Goal: Task Accomplishment & Management: Use online tool/utility

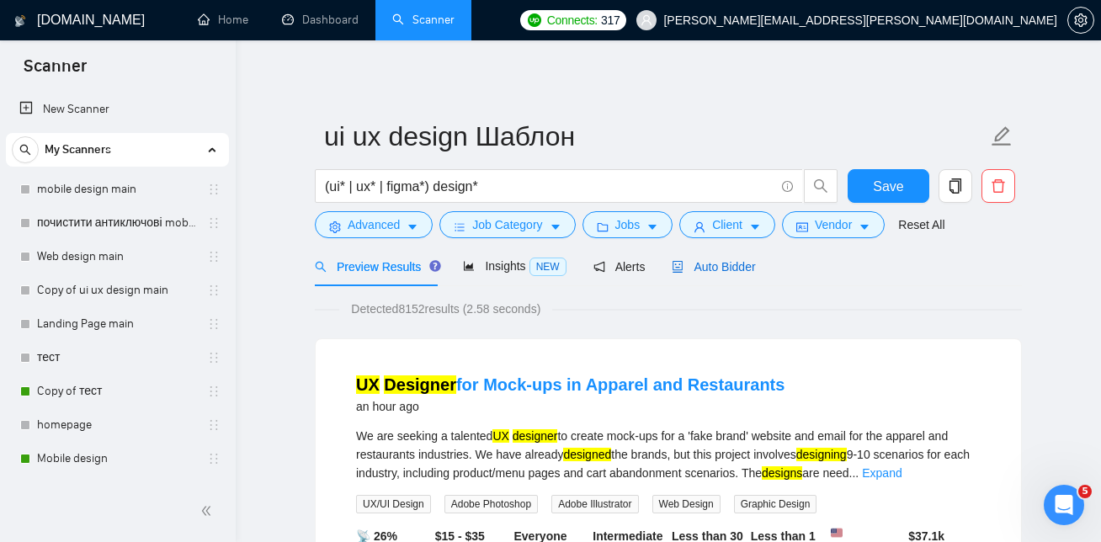
click at [738, 268] on span "Auto Bidder" at bounding box center [713, 266] width 83 height 13
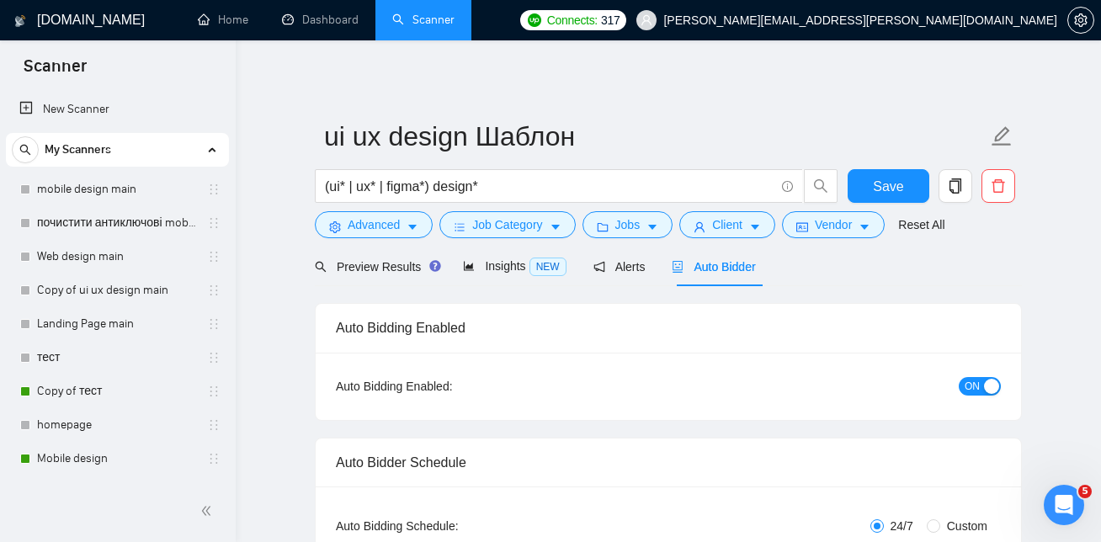
checkbox input "true"
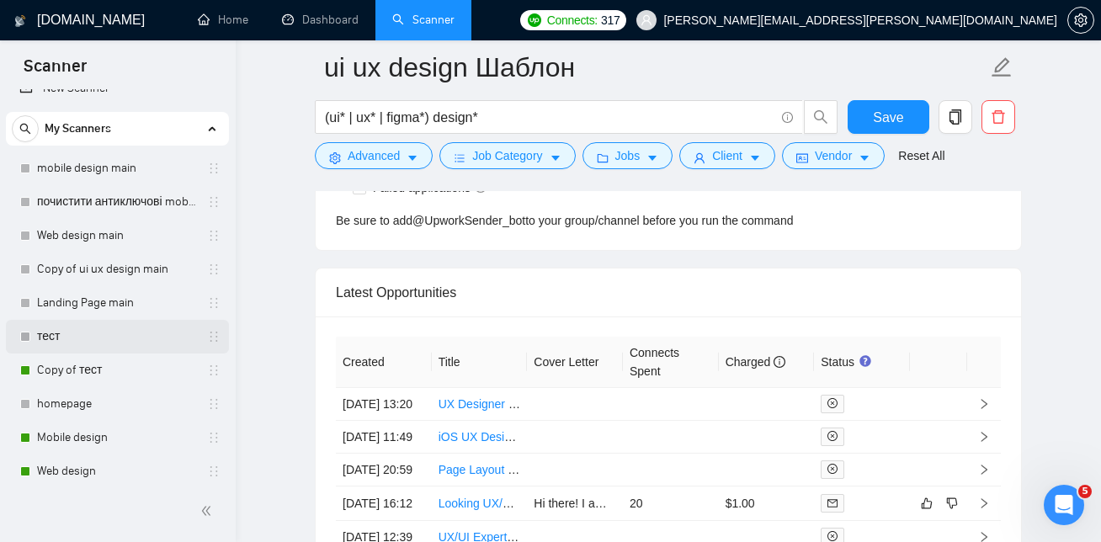
scroll to position [32, 0]
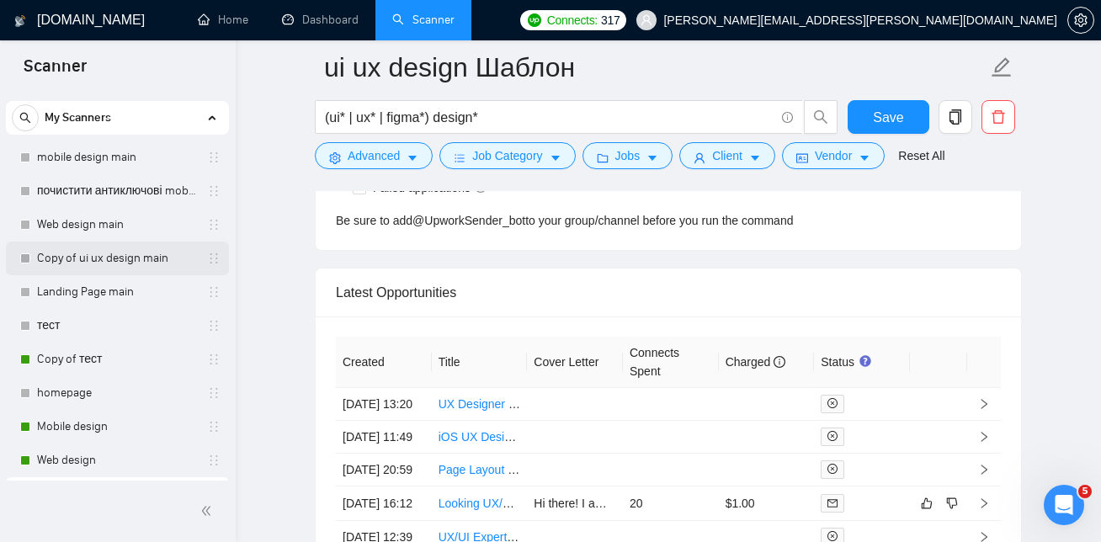
click at [105, 261] on link "Copy of ui ux design main" at bounding box center [117, 259] width 160 height 34
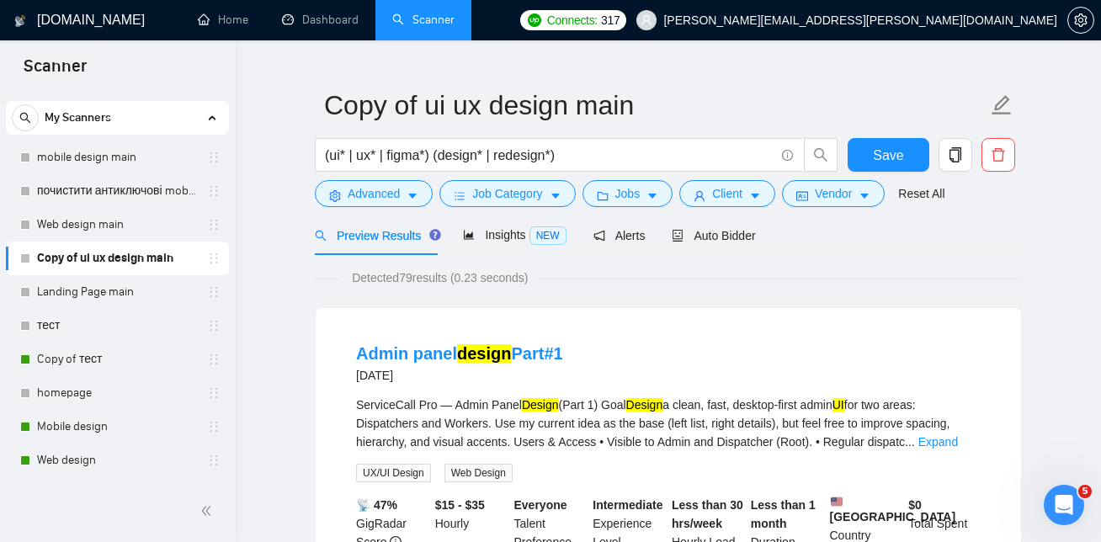
scroll to position [27, 0]
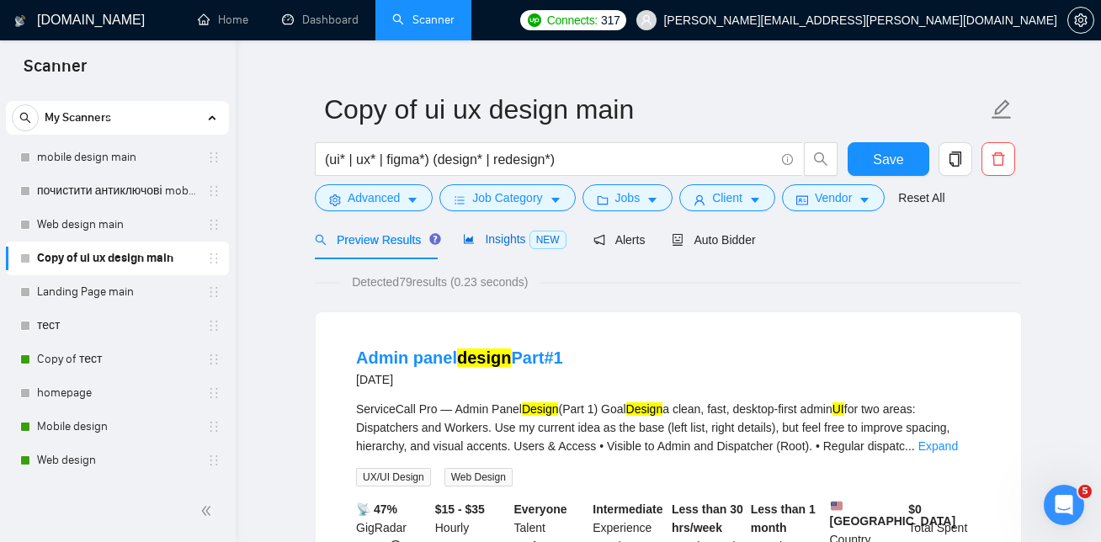
click at [505, 239] on span "Insights NEW" at bounding box center [514, 238] width 103 height 13
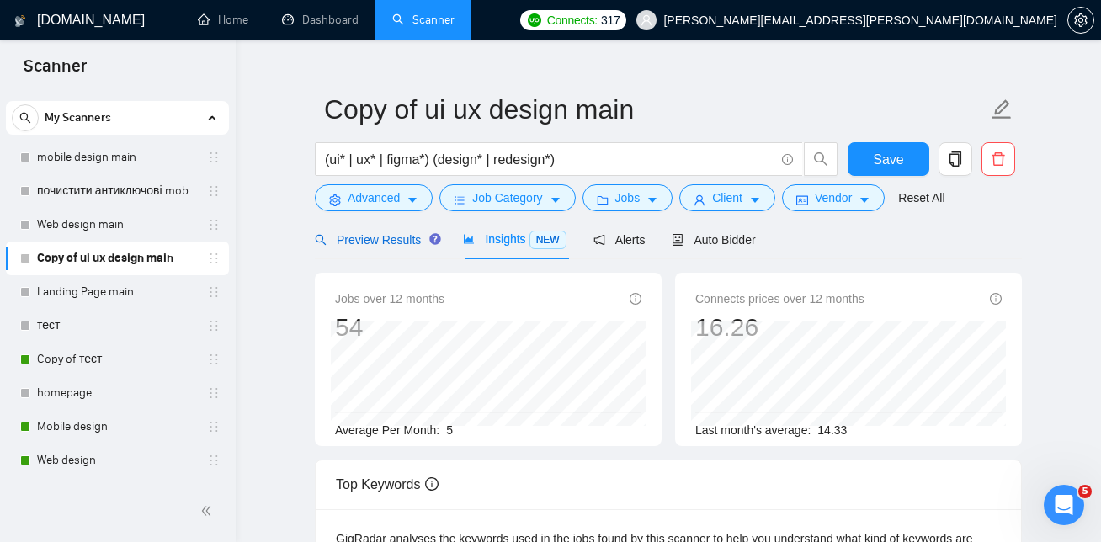
click at [410, 236] on span "Preview Results" at bounding box center [375, 239] width 121 height 13
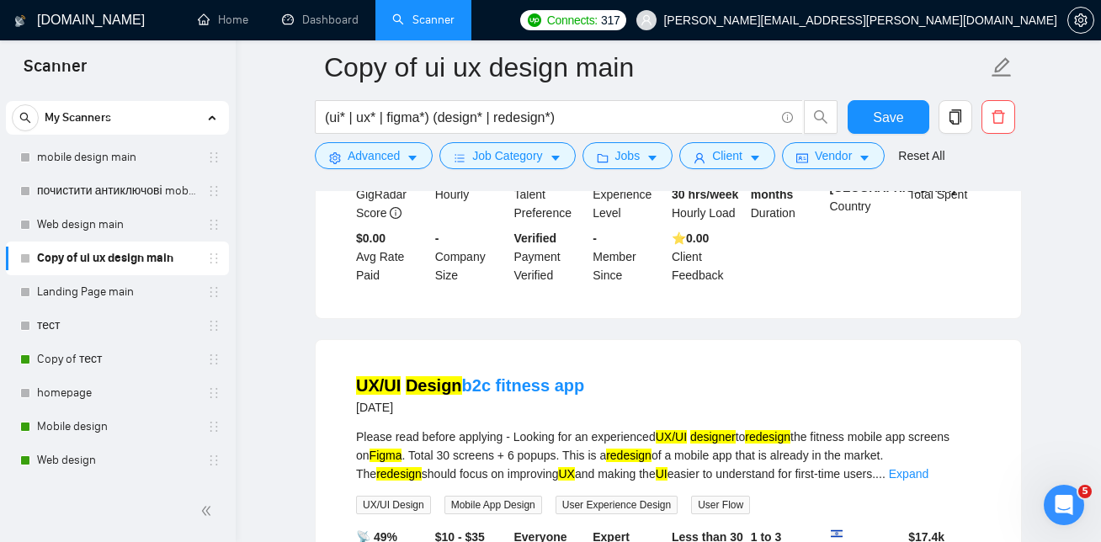
scroll to position [1130, 0]
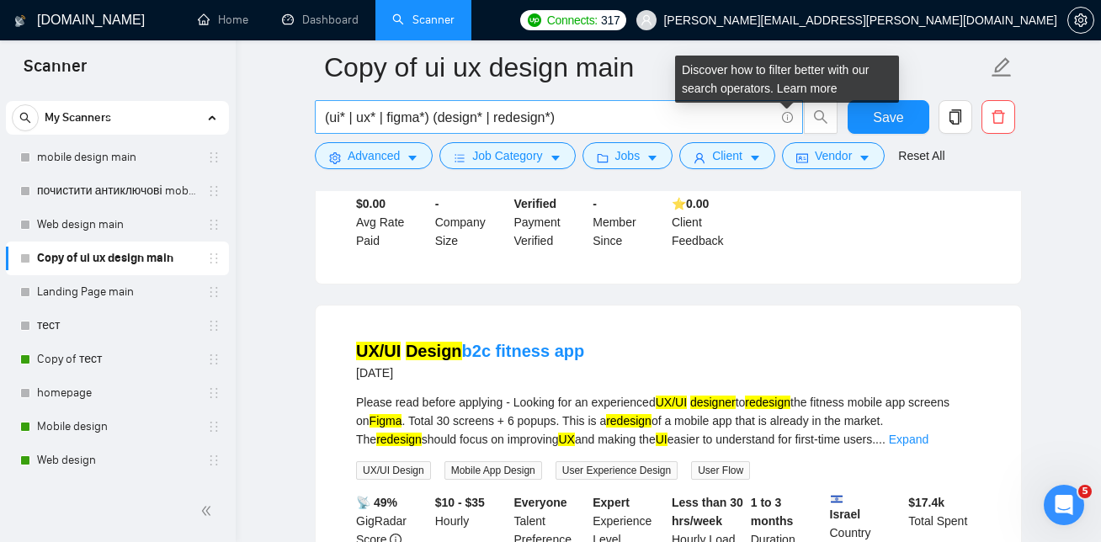
click at [785, 116] on icon "info-circle" at bounding box center [787, 117] width 11 height 11
click at [783, 120] on icon "info-circle" at bounding box center [787, 117] width 11 height 11
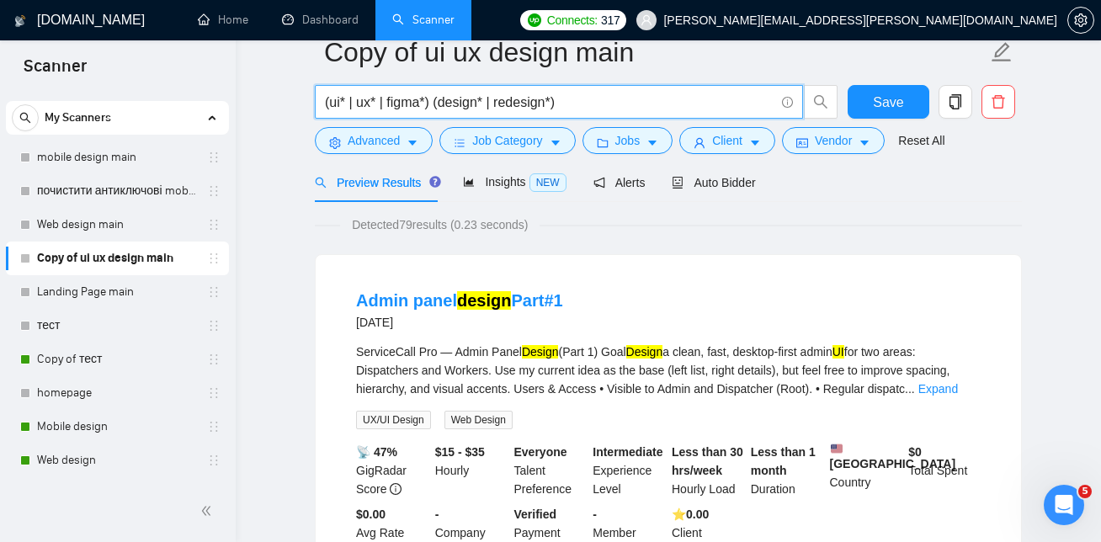
scroll to position [0, 0]
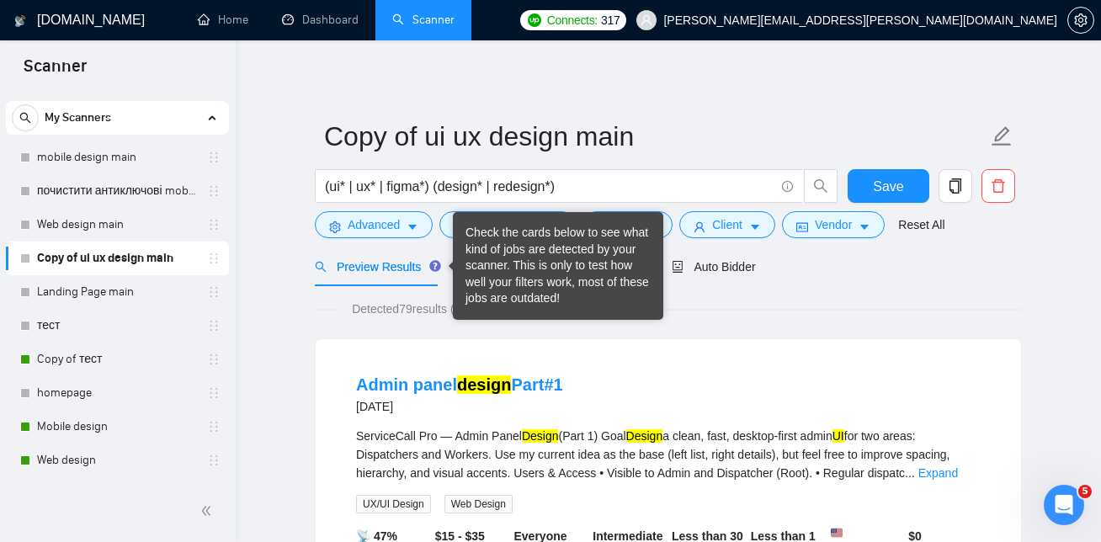
click at [434, 264] on icon "Tooltip anchor" at bounding box center [435, 266] width 11 height 11
click at [434, 265] on icon "Tooltip anchor" at bounding box center [435, 266] width 11 height 11
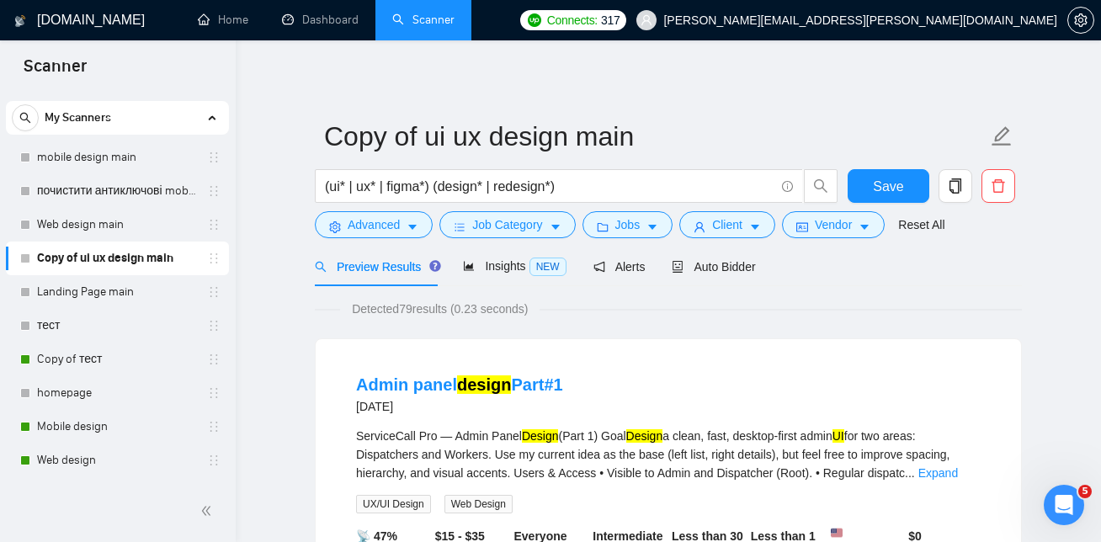
click at [401, 305] on span "Detected 79 results (0.23 seconds)" at bounding box center [439, 309] width 199 height 19
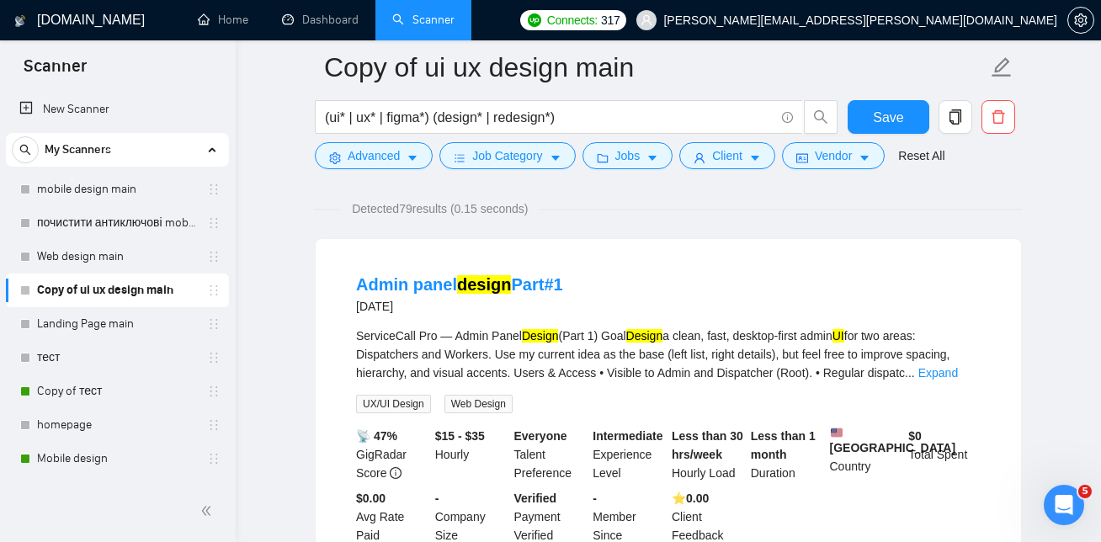
scroll to position [88, 0]
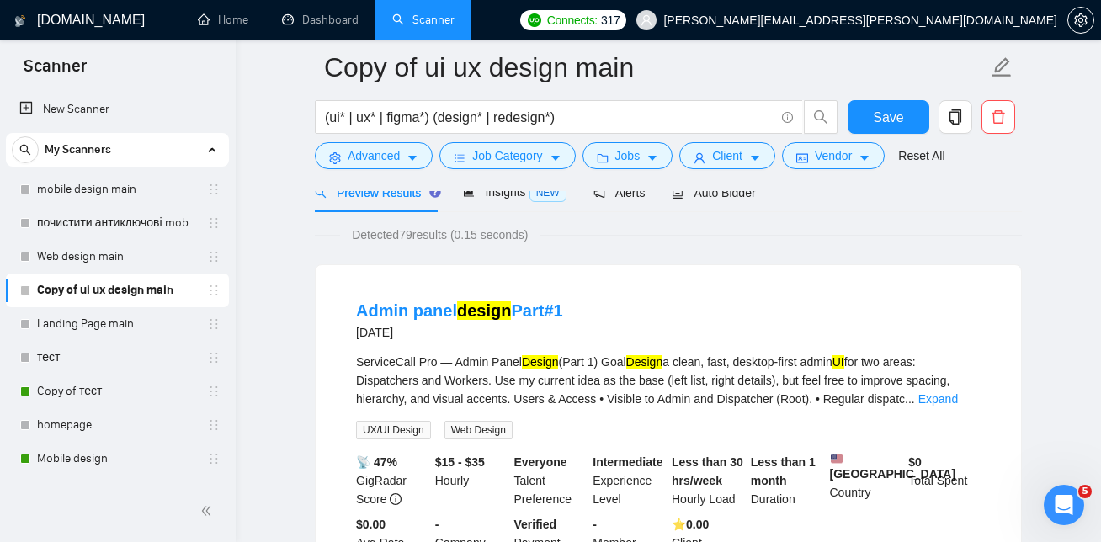
click at [496, 231] on span "Detected 79 results (0.15 seconds)" at bounding box center [439, 235] width 199 height 19
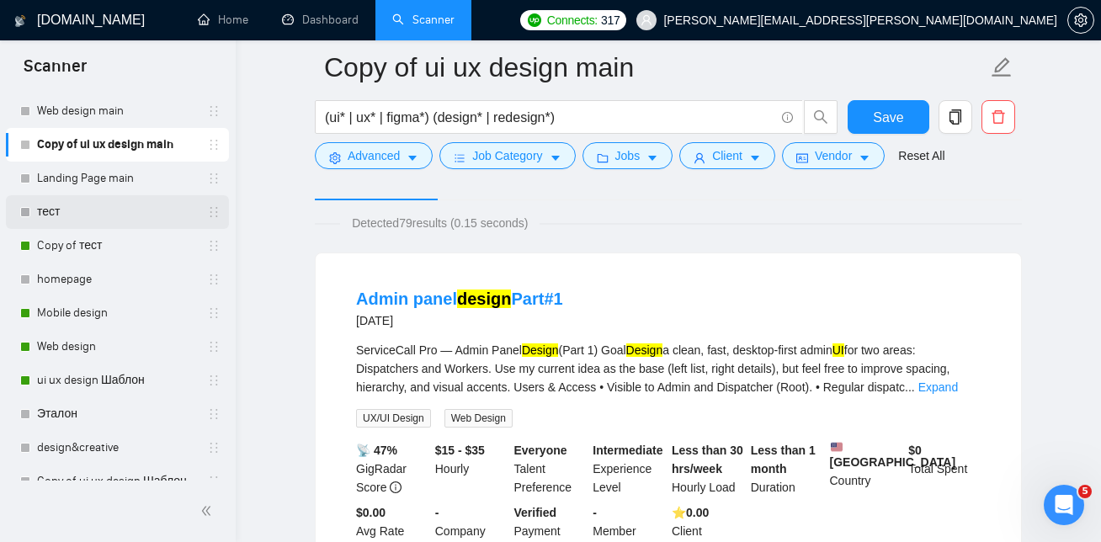
scroll to position [141, 0]
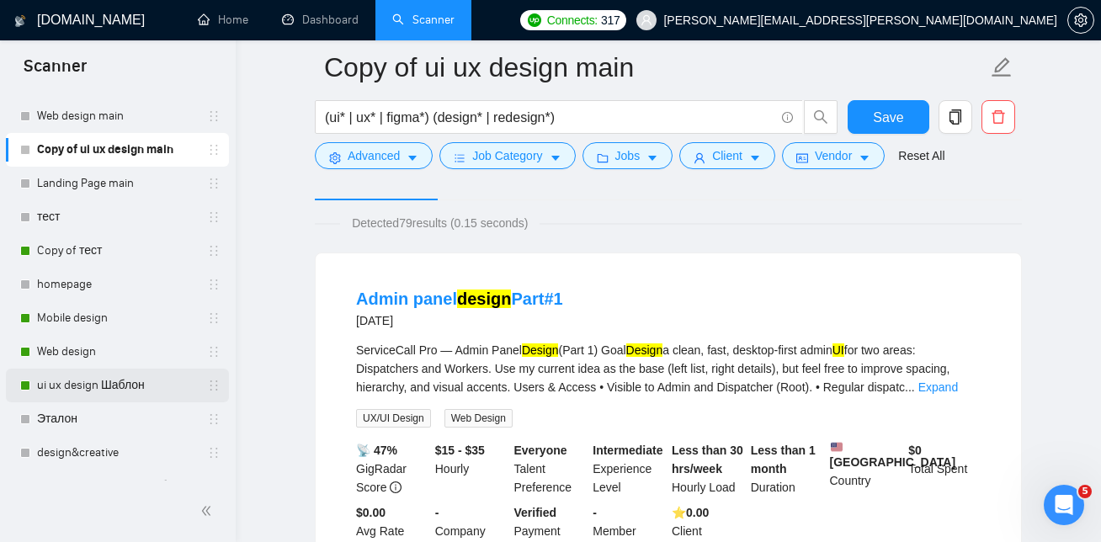
click at [112, 382] on link "ui ux design Шаблон" at bounding box center [117, 386] width 160 height 34
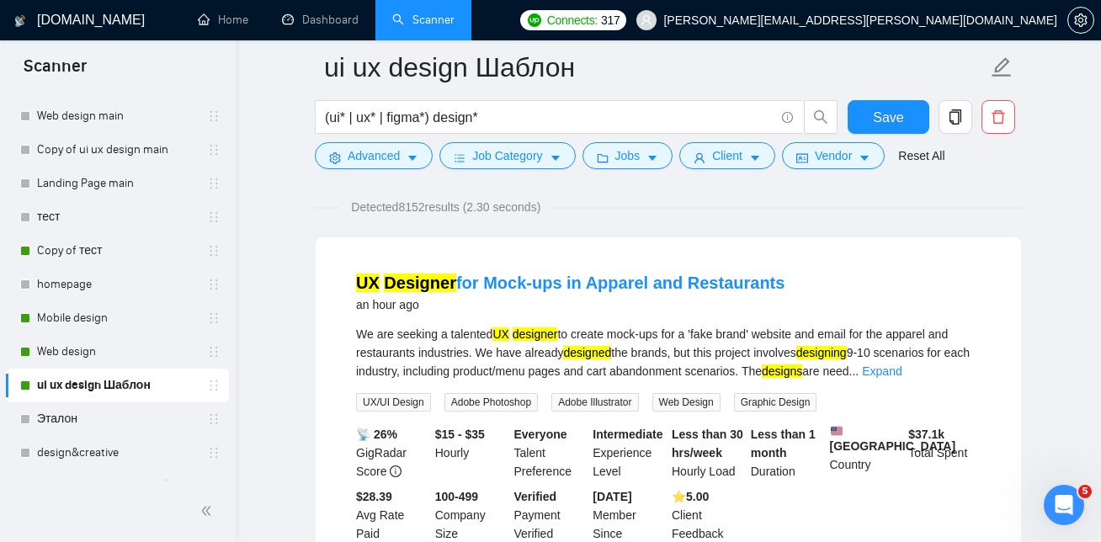
scroll to position [110, 0]
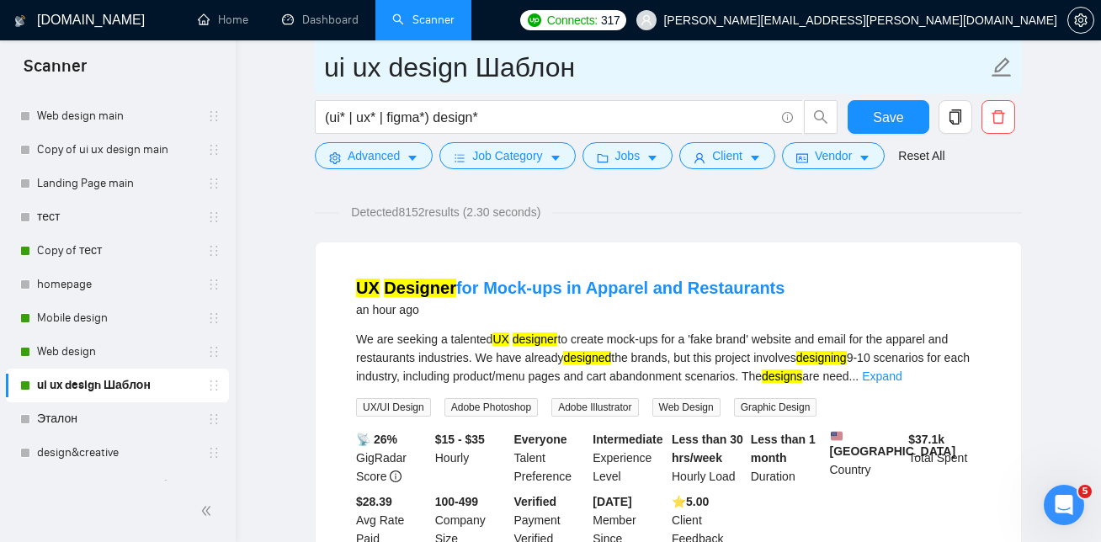
click at [683, 89] on span "ui ux design Шаблон" at bounding box center [668, 66] width 707 height 53
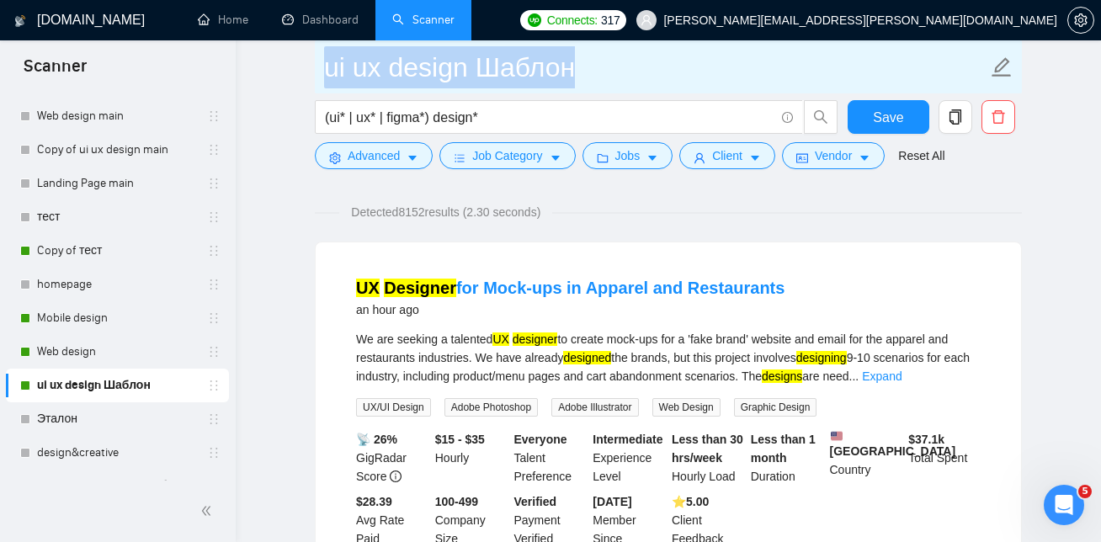
click at [683, 89] on span "ui ux design Шаблон" at bounding box center [668, 66] width 707 height 53
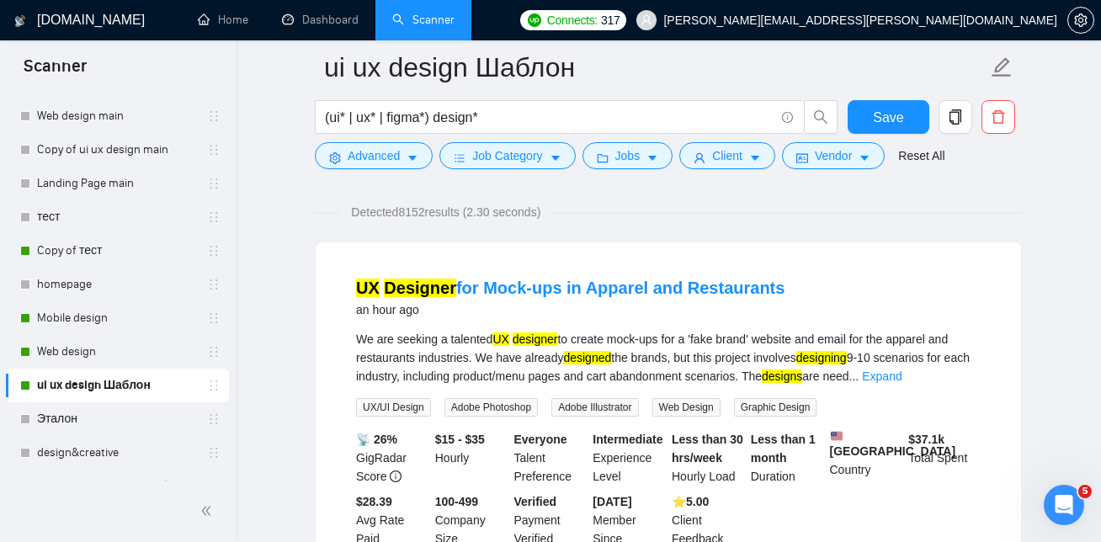
click at [1009, 207] on div "Detected 8152 results (2.30 seconds)" at bounding box center [668, 212] width 707 height 19
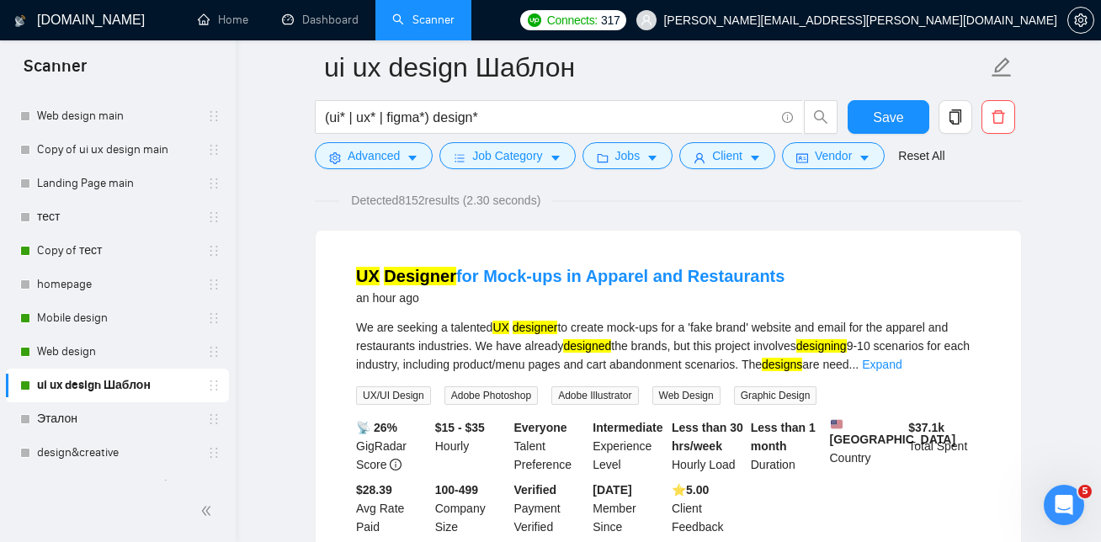
scroll to position [125, 0]
